Goal: Information Seeking & Learning: Learn about a topic

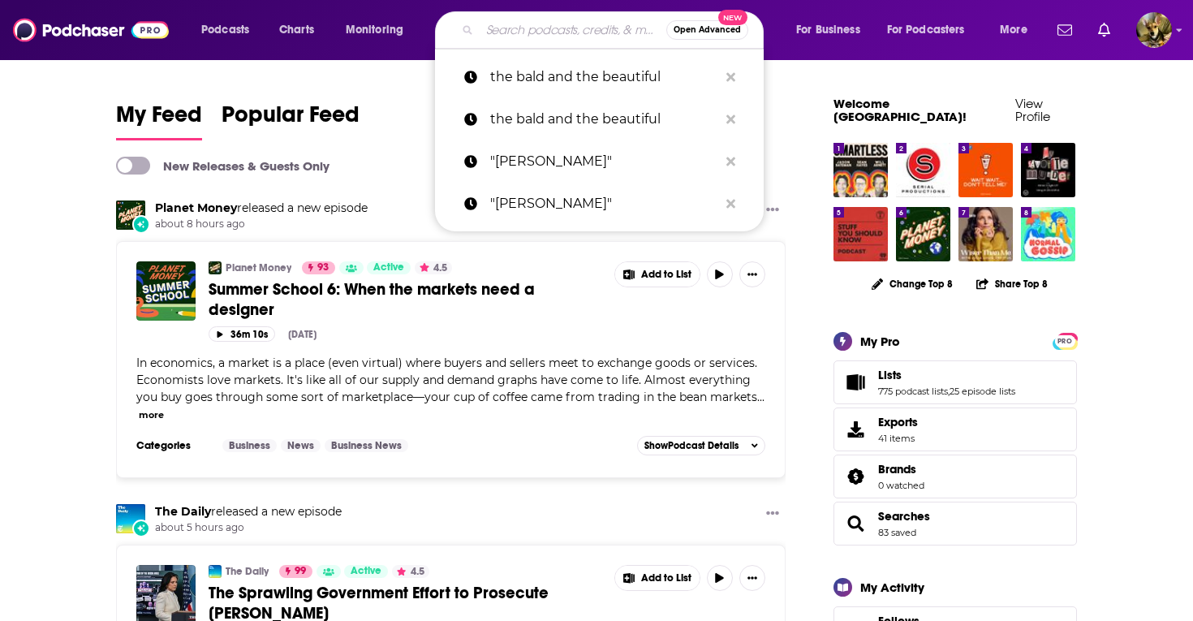
click at [522, 24] on input "Search podcasts, credits, & more..." at bounding box center [572, 30] width 187 height 26
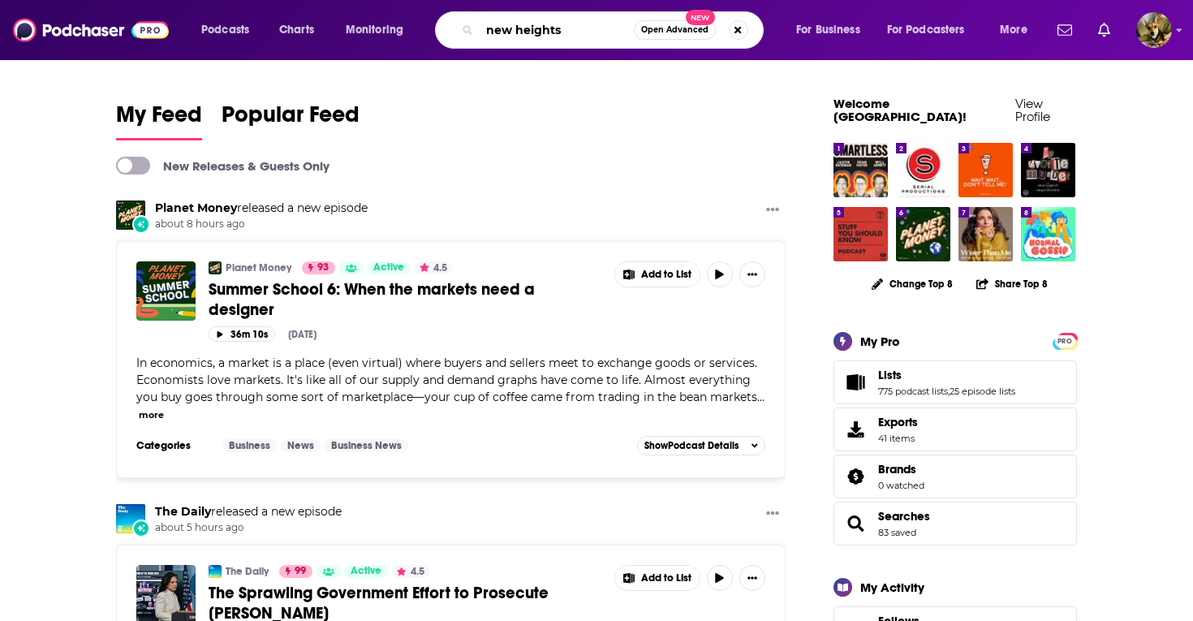
type input "new heights"
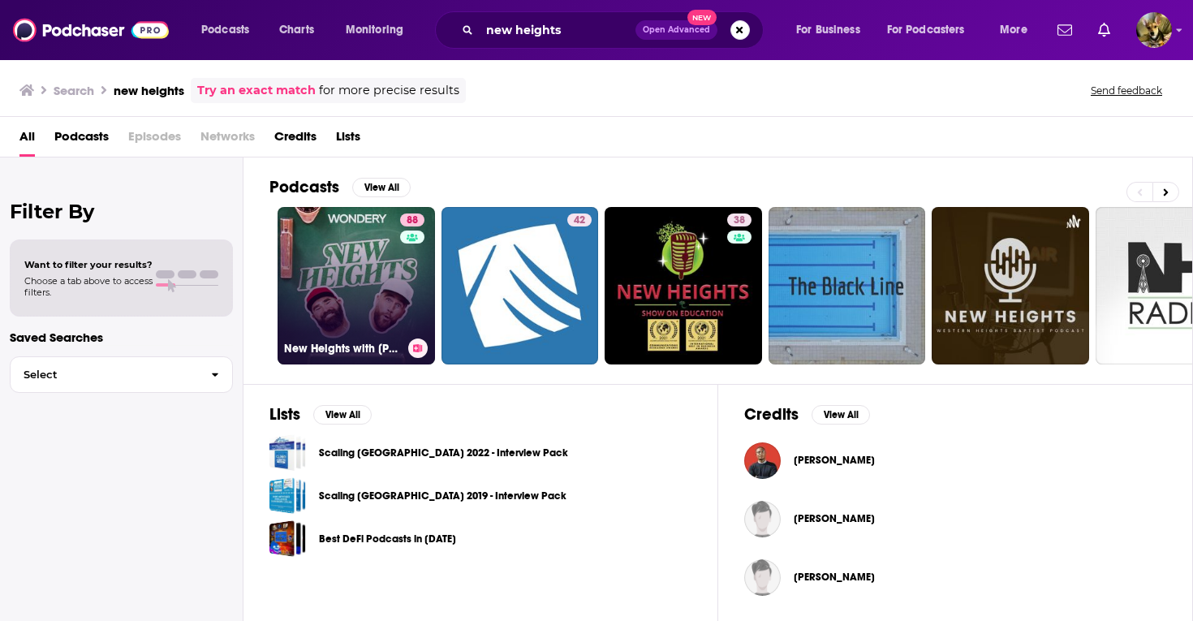
click at [351, 278] on link "88 New Heights with [PERSON_NAME] & [PERSON_NAME]" at bounding box center [355, 285] width 157 height 157
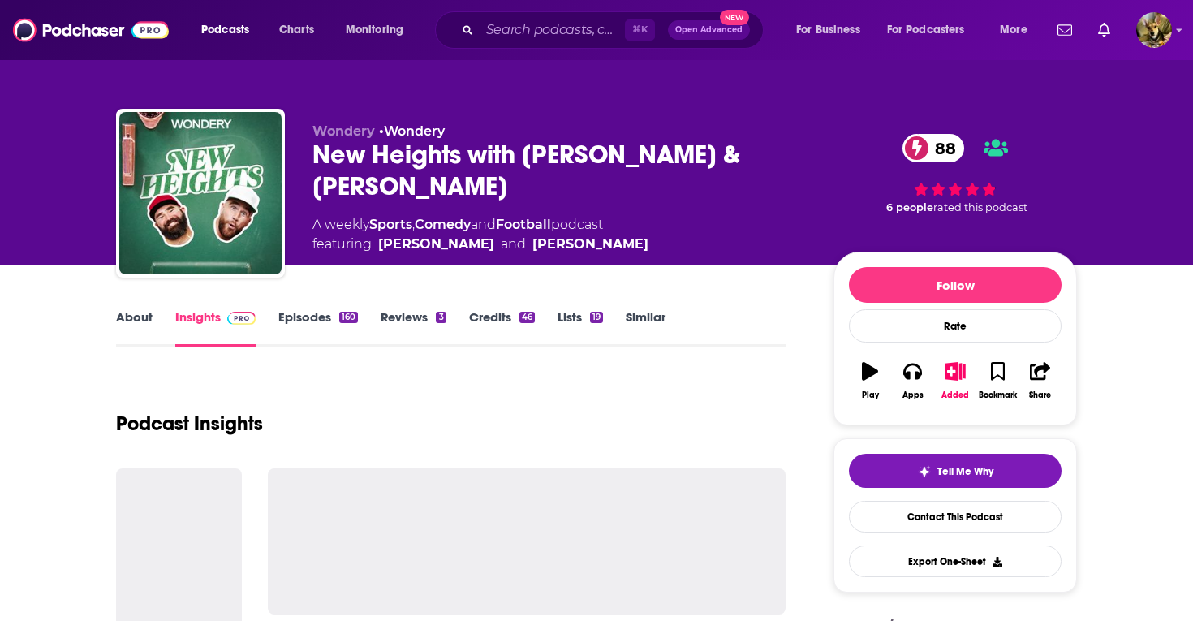
click at [310, 317] on link "Episodes 160" at bounding box center [318, 327] width 80 height 37
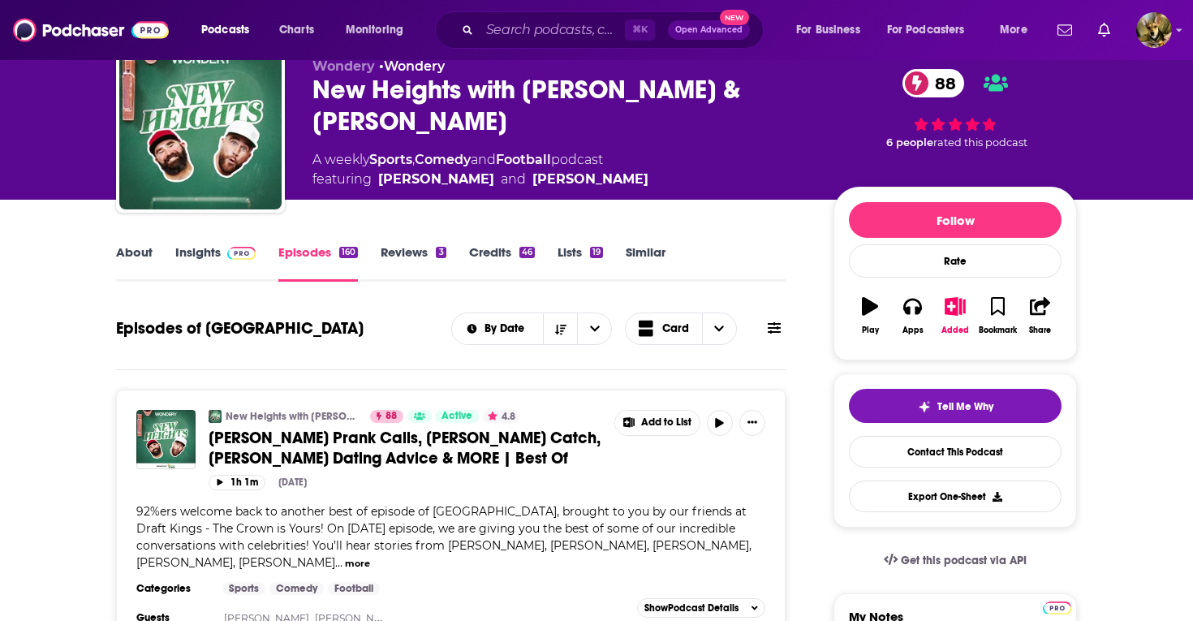
scroll to position [117, 0]
